Goal: Transaction & Acquisition: Purchase product/service

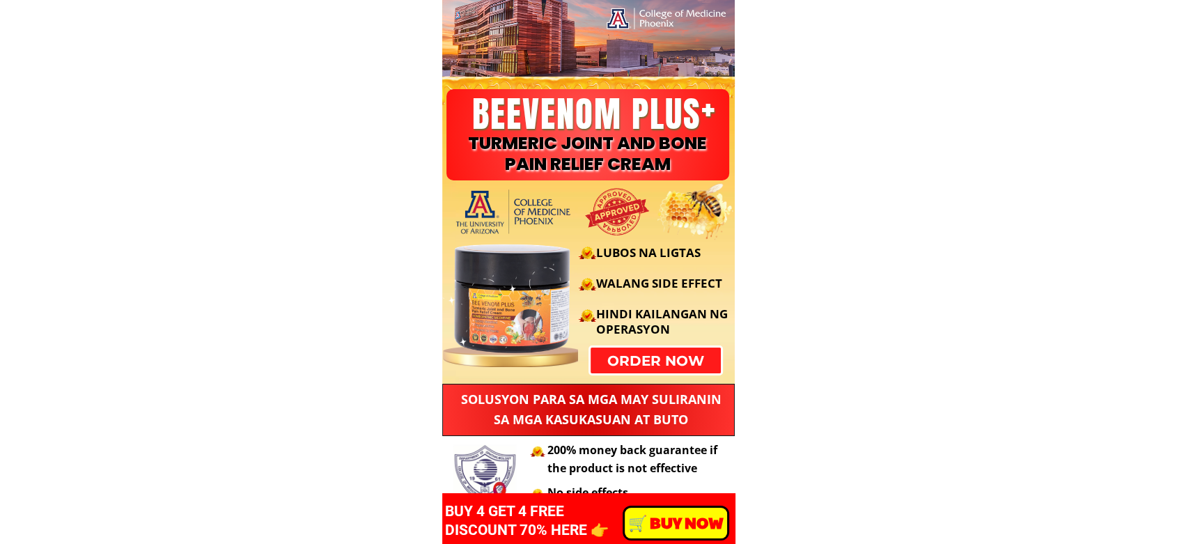
click at [713, 524] on p "️🛒 BUY NOW" at bounding box center [676, 523] width 102 height 31
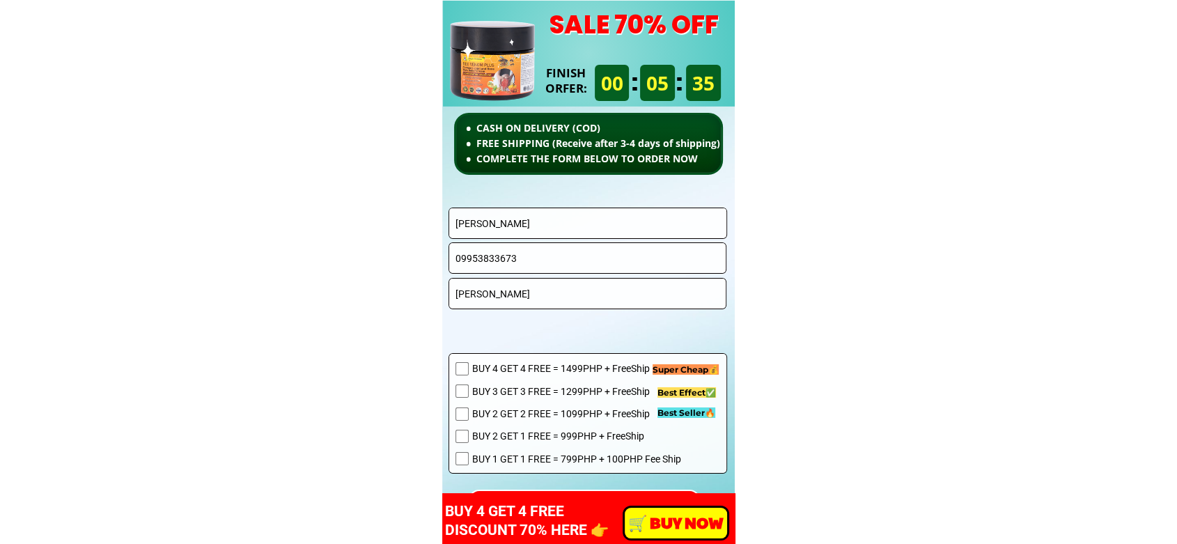
click at [579, 210] on input "[PERSON_NAME]" at bounding box center [588, 223] width 272 height 30
paste input "[PERSON_NAME]"
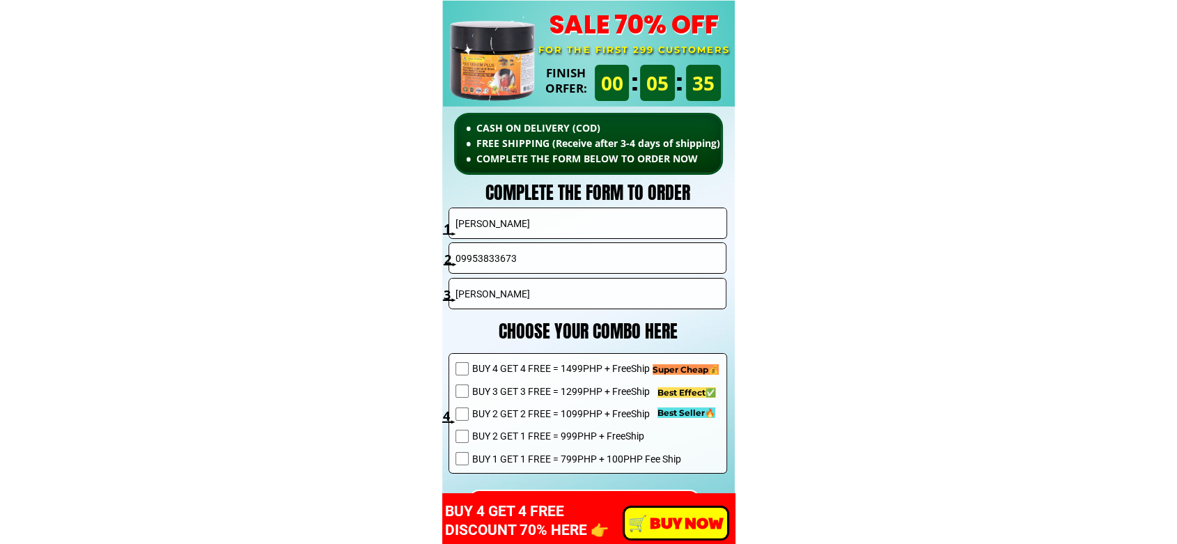
type input "[PERSON_NAME]"
click at [507, 255] on input "09953833673" at bounding box center [588, 258] width 272 height 30
paste input "399255767"
type input "09399255767"
click at [568, 290] on input "[PERSON_NAME]" at bounding box center [588, 294] width 272 height 30
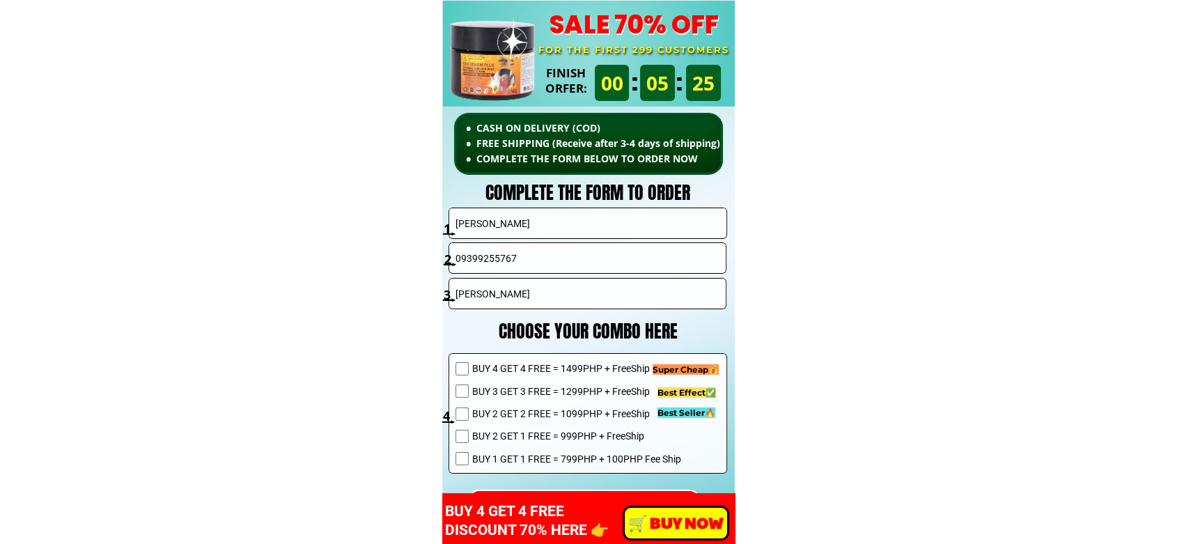
paste input "[GEOGRAPHIC_DATA] [GEOGRAPHIC_DATA]. Porok 7""
type input "[GEOGRAPHIC_DATA] [GEOGRAPHIC_DATA]. Porok 7"
click at [493, 458] on span "BUY 1 GET 1 FREE = 799PHP + 100PHP Fee Ship" at bounding box center [576, 458] width 209 height 15
checkbox input "true"
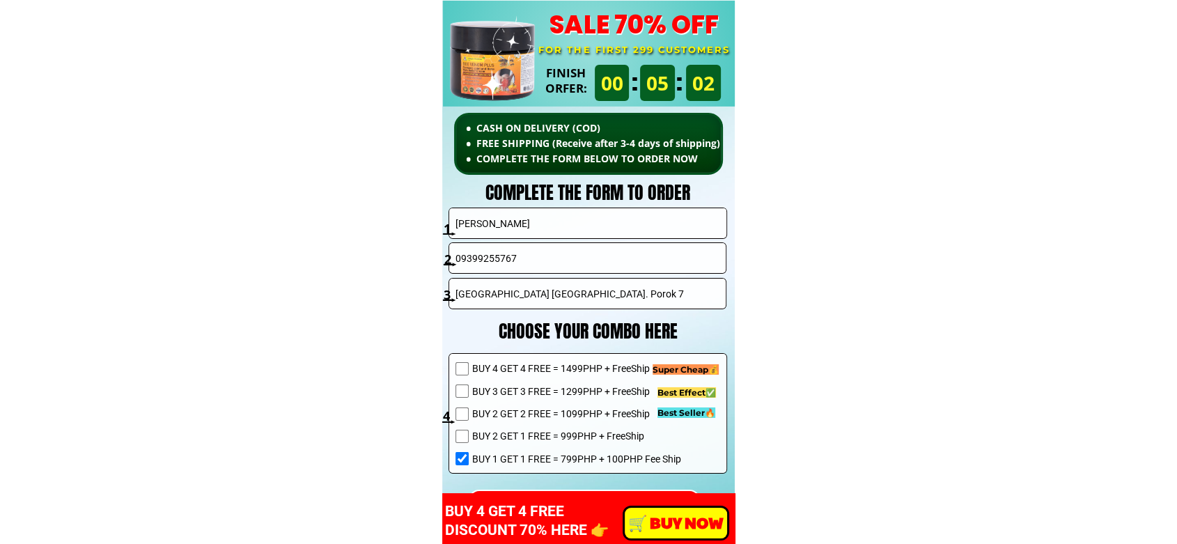
scroll to position [10038, 0]
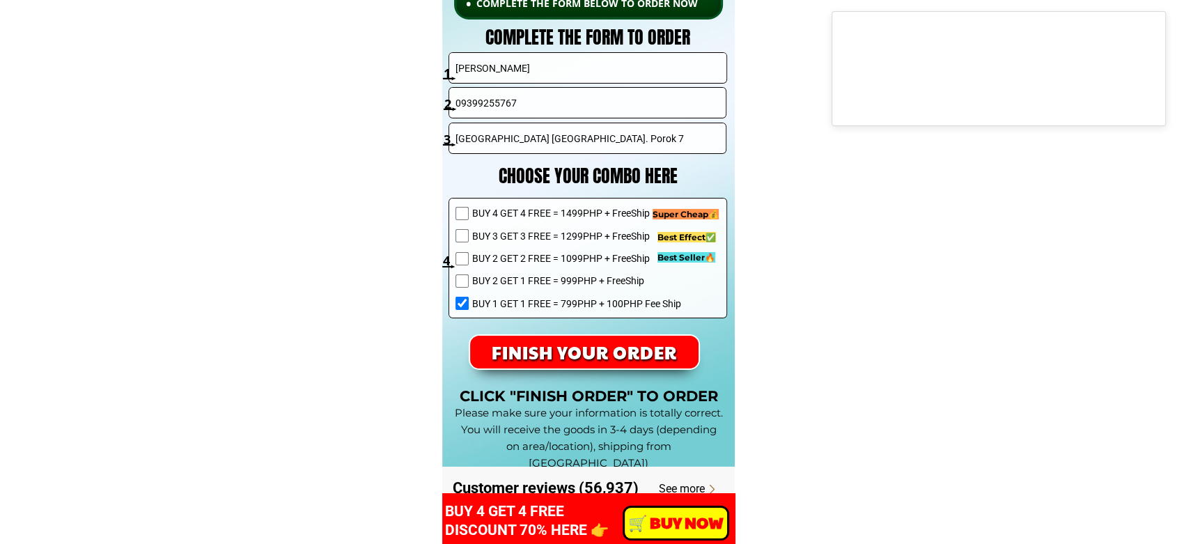
click at [658, 345] on p "FINISH YOUR ORDER" at bounding box center [584, 352] width 228 height 33
